Goal: Task Accomplishment & Management: Manage account settings

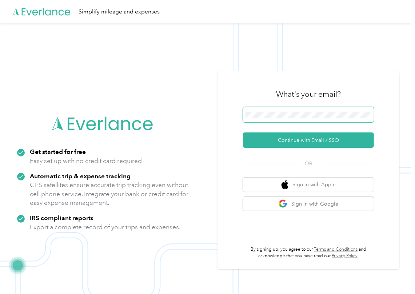
click at [285, 119] on span at bounding box center [308, 114] width 131 height 15
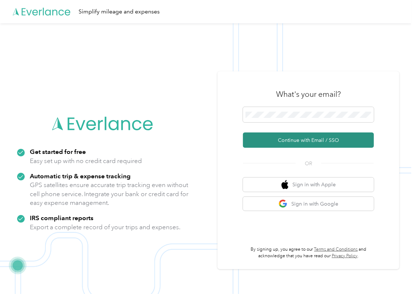
click at [271, 133] on button "Continue with Email / SSO" at bounding box center [308, 139] width 131 height 15
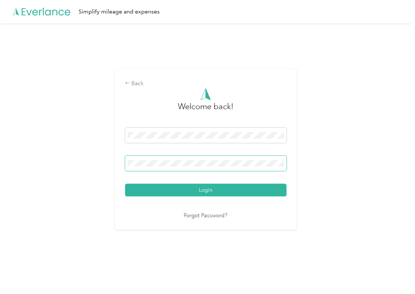
drag, startPoint x: 178, startPoint y: 153, endPoint x: 171, endPoint y: 159, distance: 9.5
click at [178, 153] on div "Login" at bounding box center [205, 162] width 161 height 69
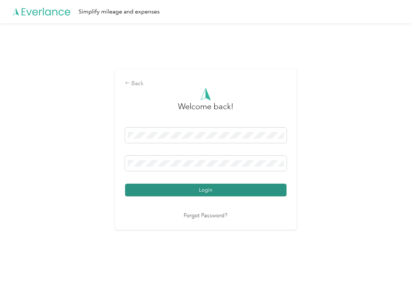
click at [159, 190] on button "Login" at bounding box center [205, 190] width 161 height 13
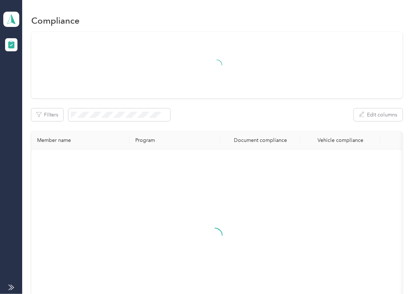
click at [220, 135] on th "Document compliance" at bounding box center [260, 140] width 80 height 18
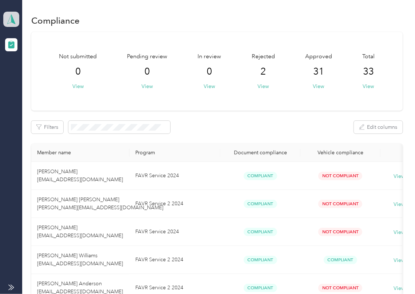
click at [12, 18] on polygon at bounding box center [13, 18] width 4 height 9
click at [35, 78] on div "Log out" at bounding box center [23, 76] width 28 height 8
